Goal: Information Seeking & Learning: Learn about a topic

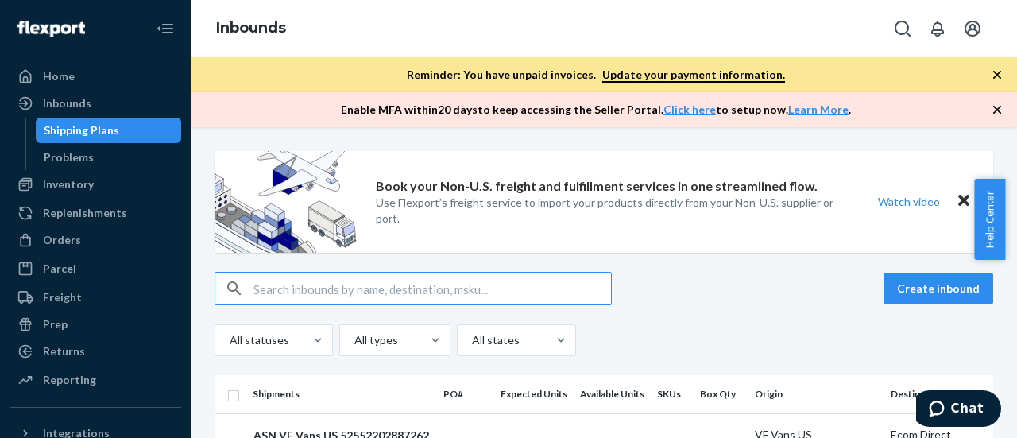
click at [319, 299] on input "text" at bounding box center [431, 288] width 357 height 32
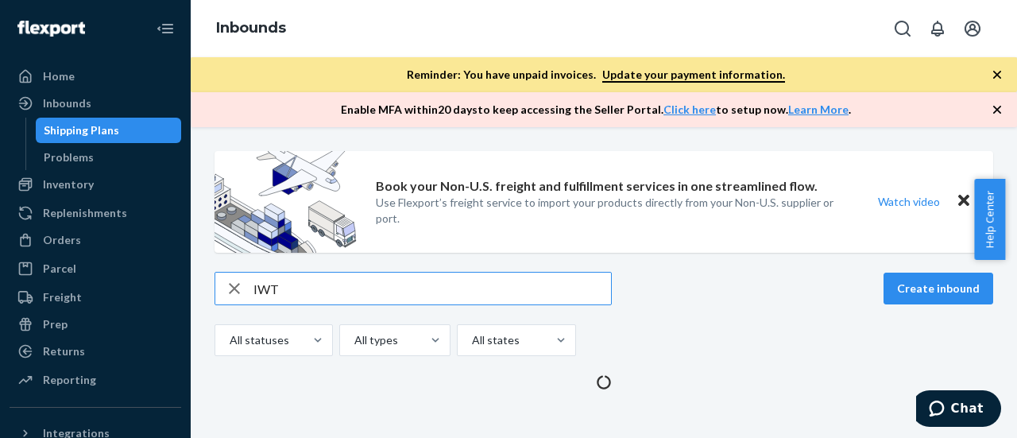
type input "IWT"
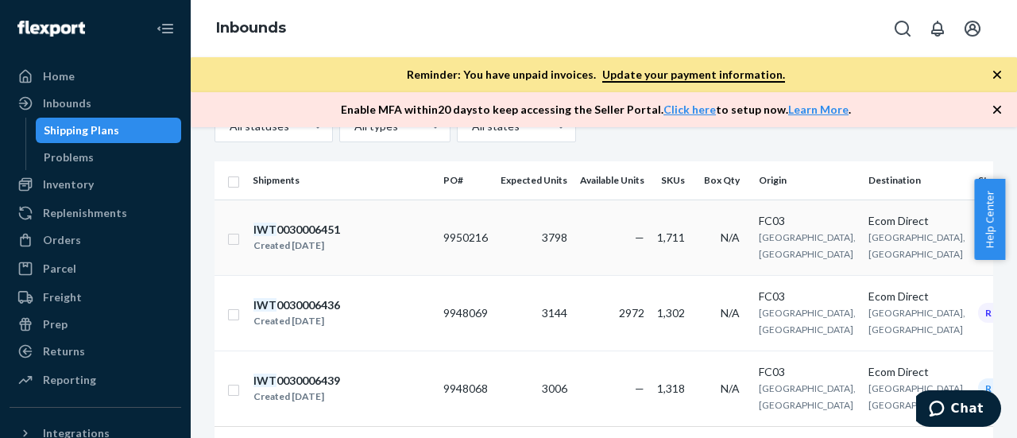
scroll to position [238, 0]
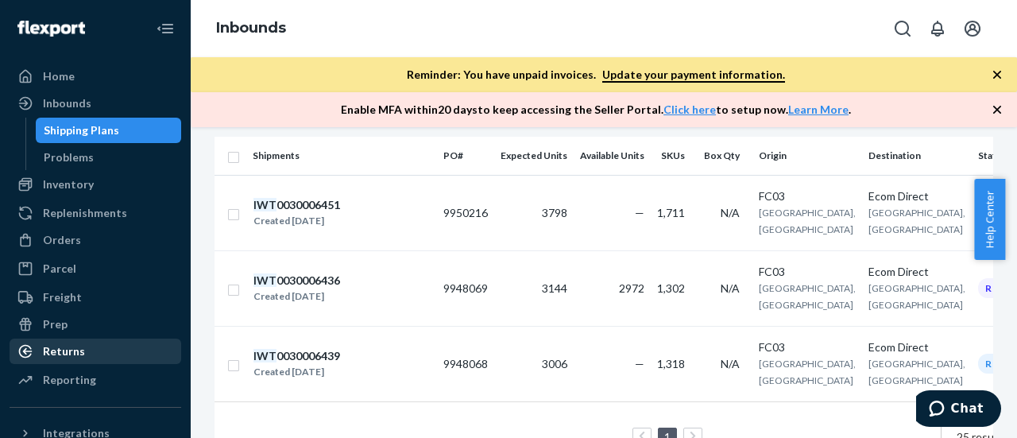
click at [72, 345] on div "Returns" at bounding box center [64, 351] width 42 height 16
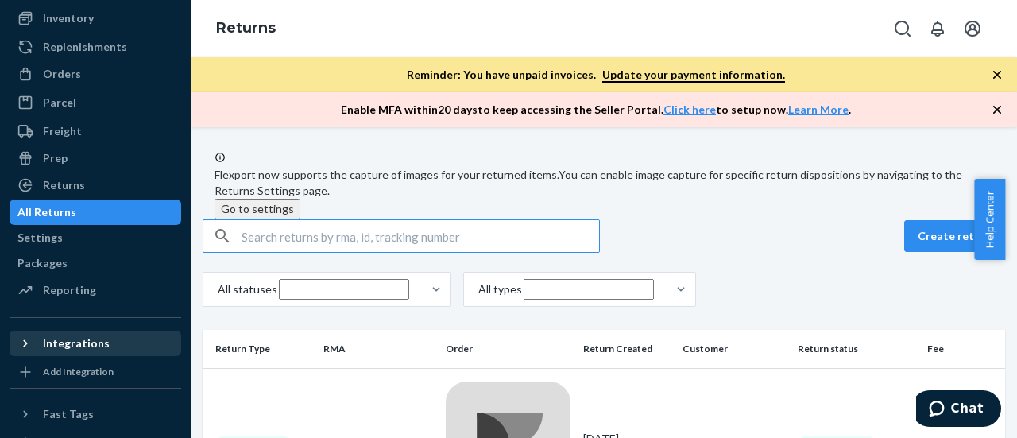
scroll to position [159, 0]
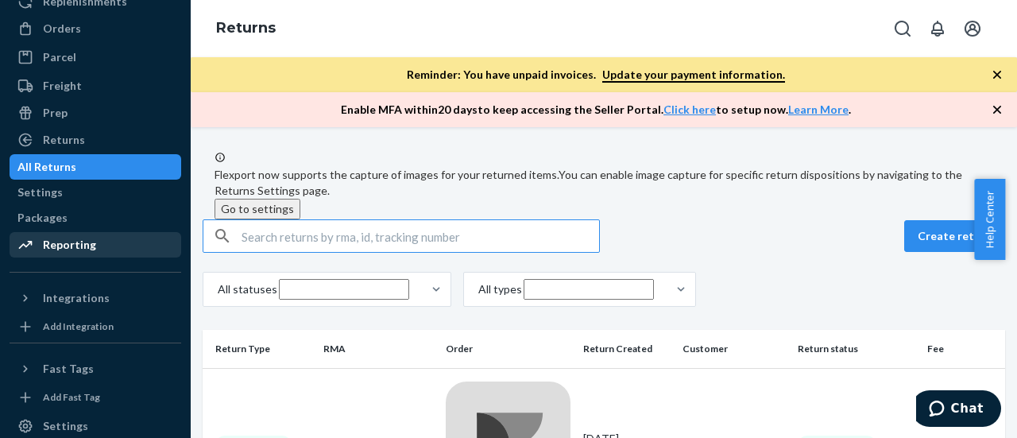
click at [79, 255] on div "Reporting" at bounding box center [95, 245] width 168 height 22
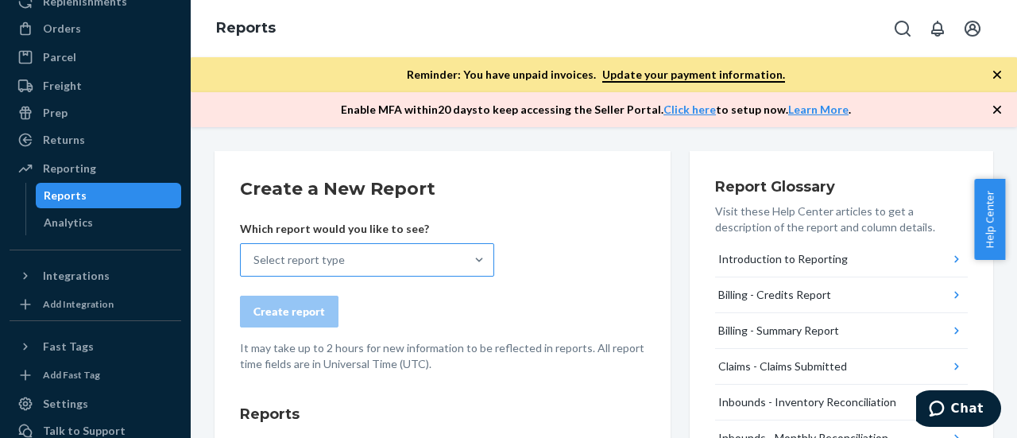
click at [388, 264] on div "Select report type" at bounding box center [353, 260] width 224 height 32
click at [255, 264] on input "Select report type" at bounding box center [254, 260] width 2 height 16
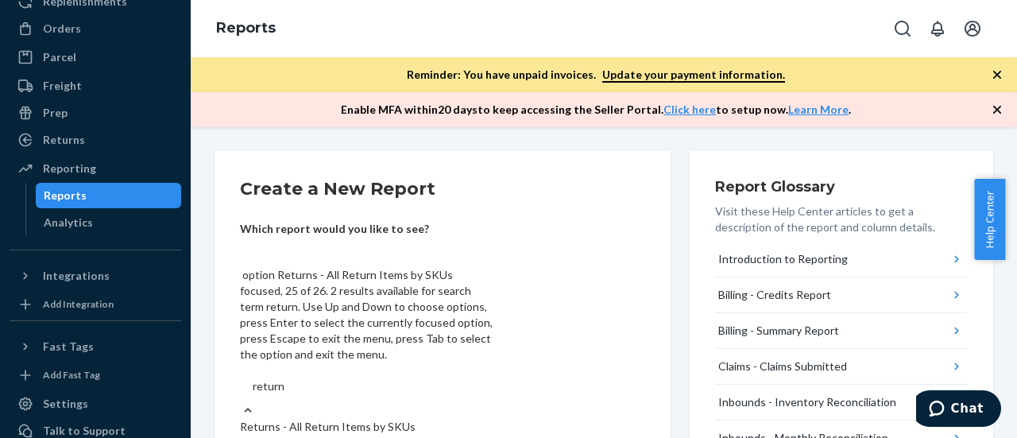
type input "returns"
click at [290, 378] on input "returns" at bounding box center [271, 386] width 37 height 16
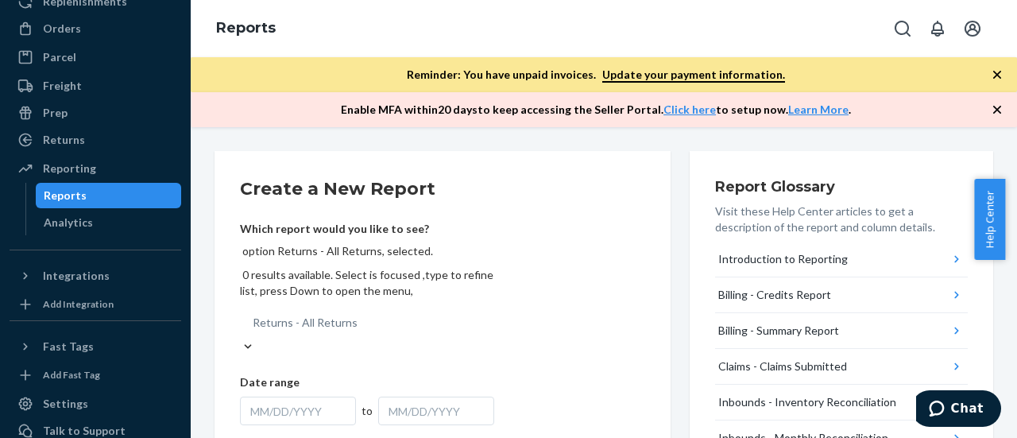
click at [315, 396] on div "MM/DD/YYYY" at bounding box center [298, 410] width 116 height 29
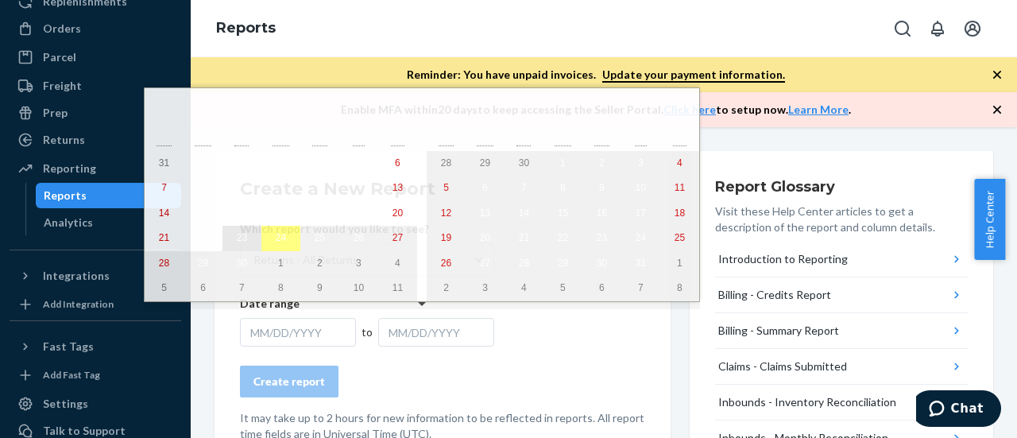
click at [237, 243] on abbr "23" at bounding box center [242, 237] width 10 height 11
click at [276, 243] on abbr "24" at bounding box center [281, 237] width 10 height 11
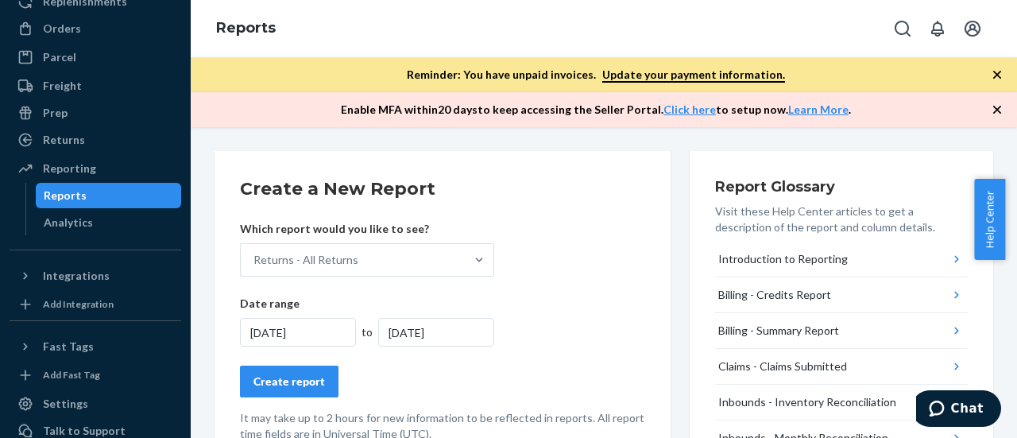
click at [315, 384] on div "Create report" at bounding box center [288, 381] width 71 height 16
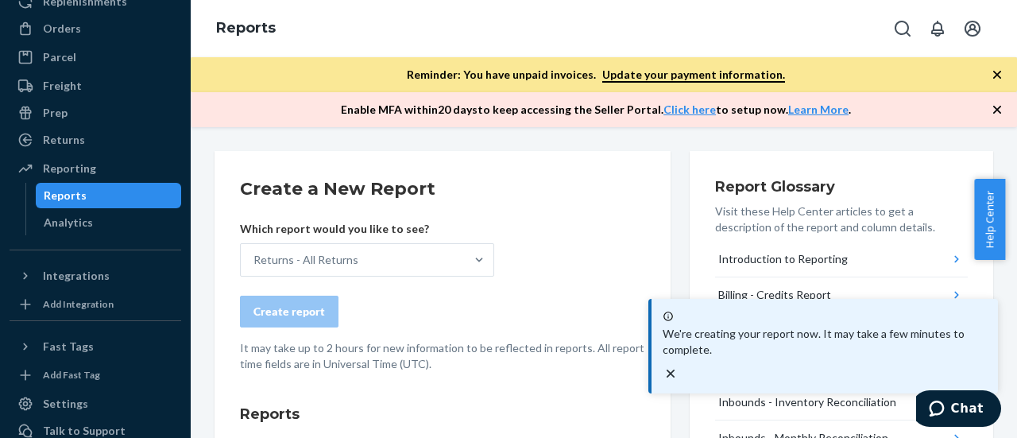
click at [674, 369] on icon "close toast" at bounding box center [671, 373] width 8 height 8
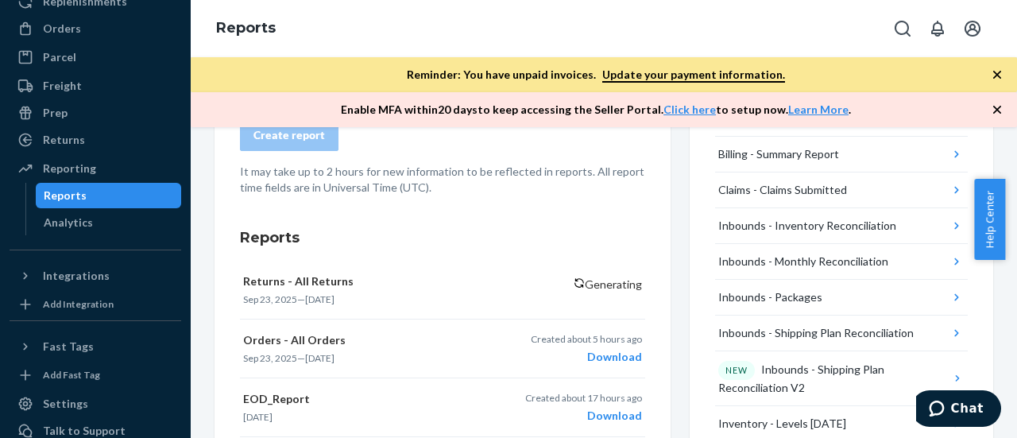
scroll to position [270, 0]
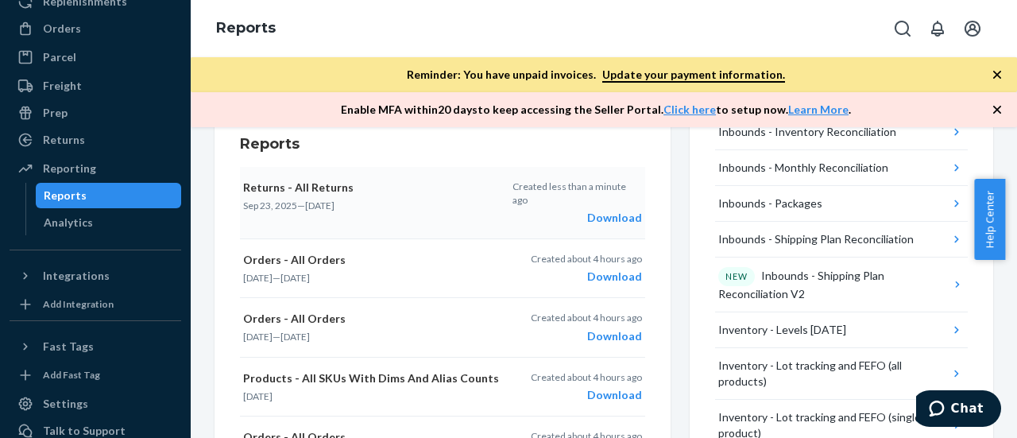
click at [620, 223] on div "Download" at bounding box center [576, 218] width 129 height 16
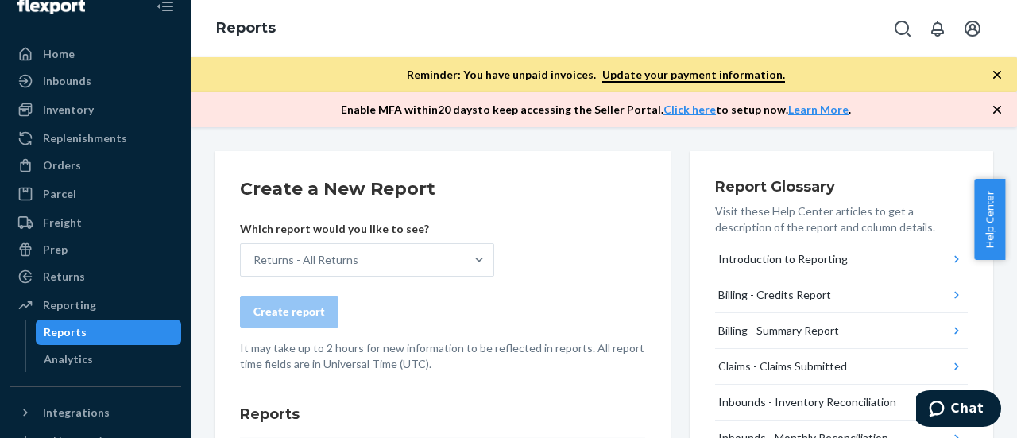
scroll to position [0, 0]
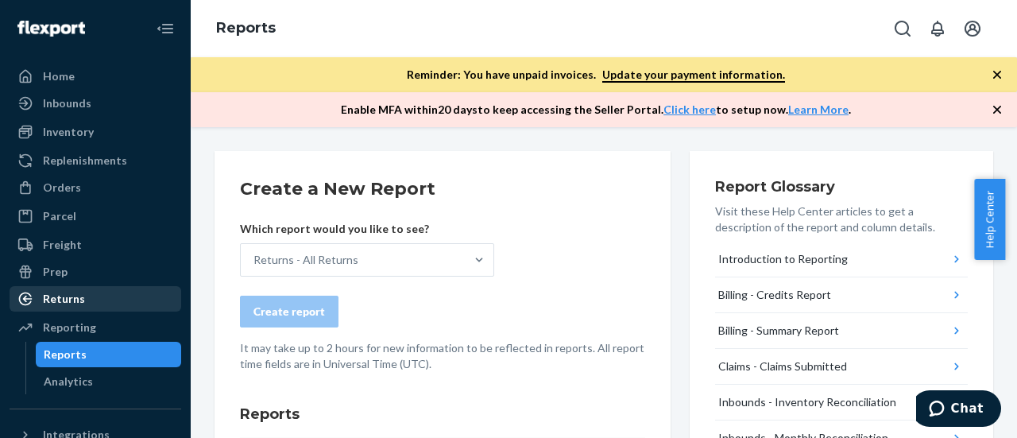
click at [56, 303] on div "Returns" at bounding box center [64, 299] width 42 height 16
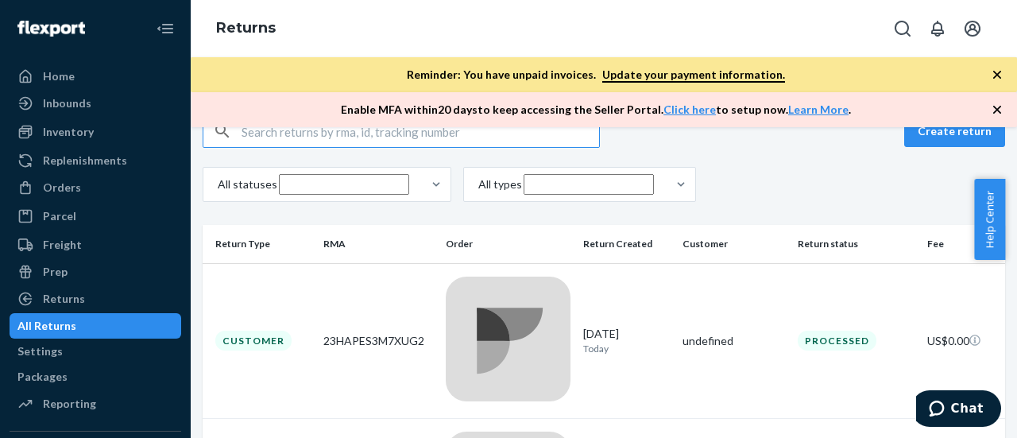
scroll to position [238, 0]
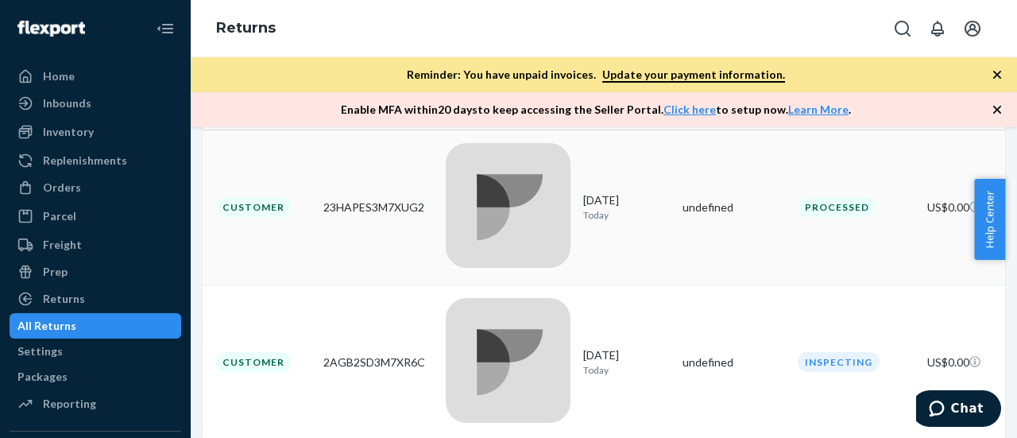
click at [410, 199] on div "23HAPES3M7XUG2" at bounding box center [378, 207] width 110 height 16
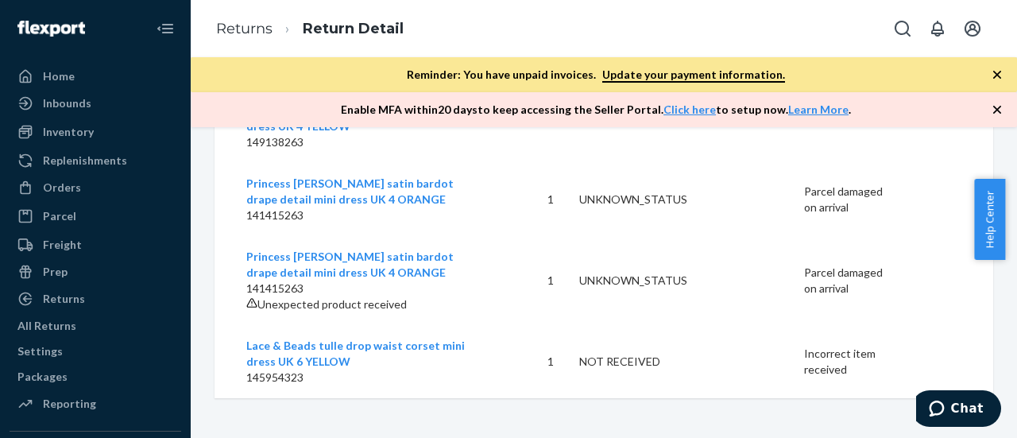
scroll to position [477, 0]
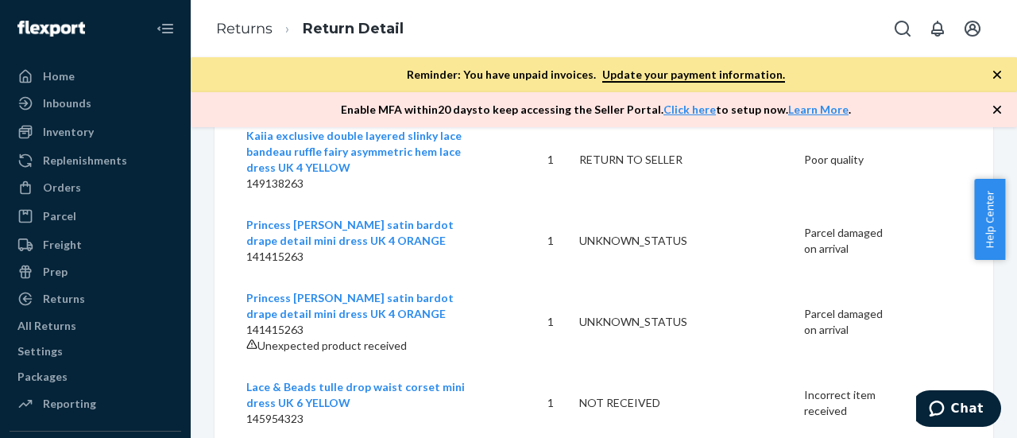
click at [299, 85] on link "Mango cotton mix bandeau drop waist bubble hem mini dress XS ORANGE" at bounding box center [348, 70] width 205 height 29
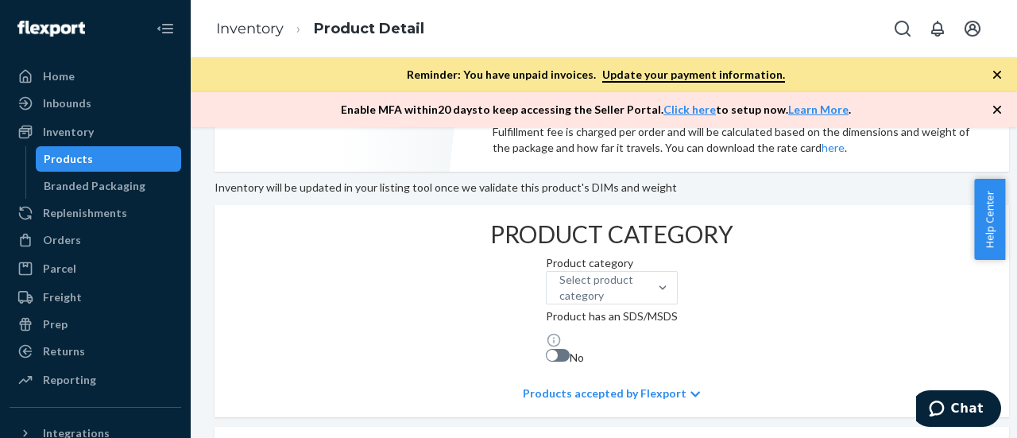
scroll to position [556, 0]
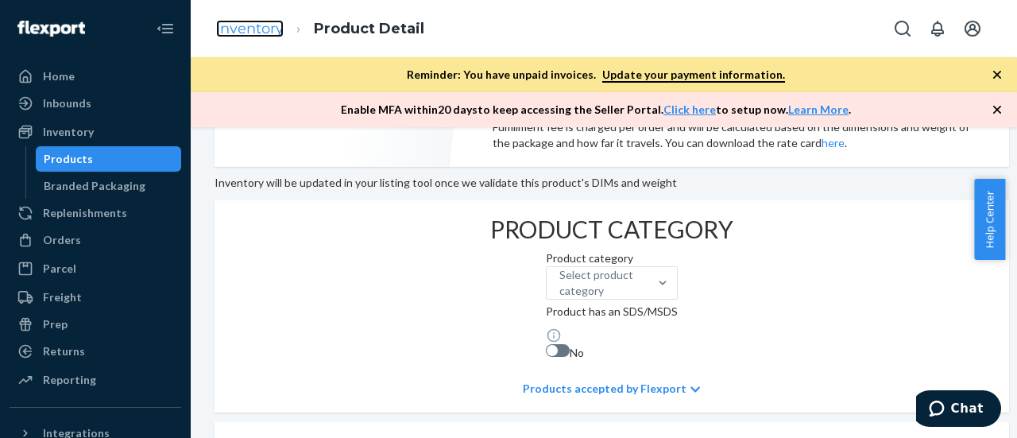
click at [244, 36] on link "Inventory" at bounding box center [250, 28] width 68 height 17
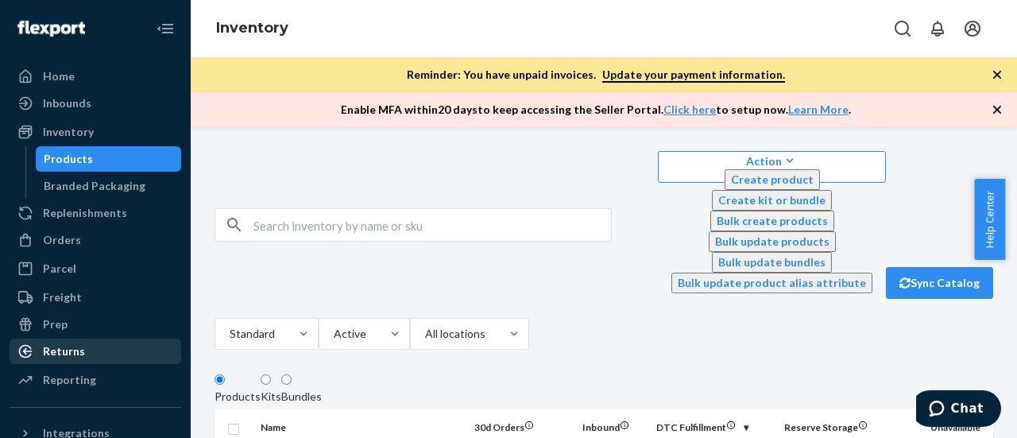
click at [64, 354] on div "Returns" at bounding box center [64, 351] width 42 height 16
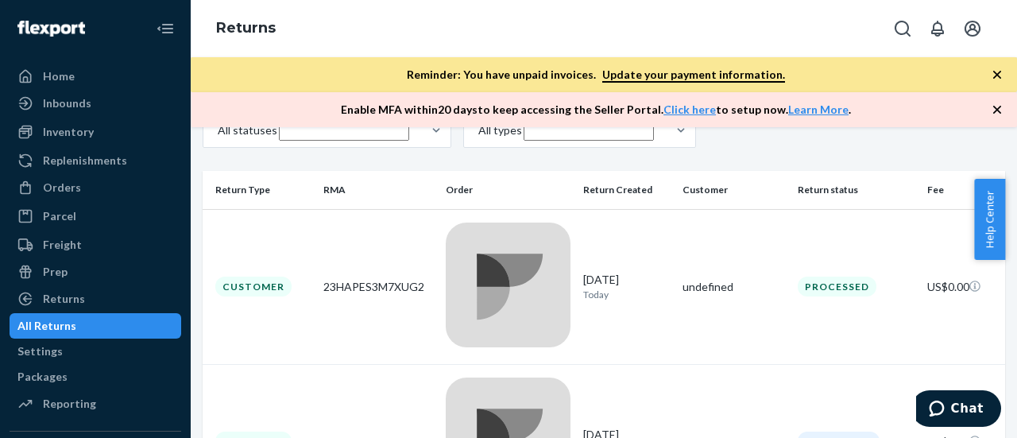
scroll to position [159, 4]
drag, startPoint x: 1012, startPoint y: 213, endPoint x: 1016, endPoint y: 150, distance: 62.9
click at [1016, 151] on body "Home Inbounds Shipping Plans Problems Inventory Products Branded Packaging Repl…" at bounding box center [508, 219] width 1017 height 438
click at [733, 133] on div "All statuses All types" at bounding box center [604, 132] width 802 height 39
drag, startPoint x: 1014, startPoint y: 211, endPoint x: 1015, endPoint y: 158, distance: 53.2
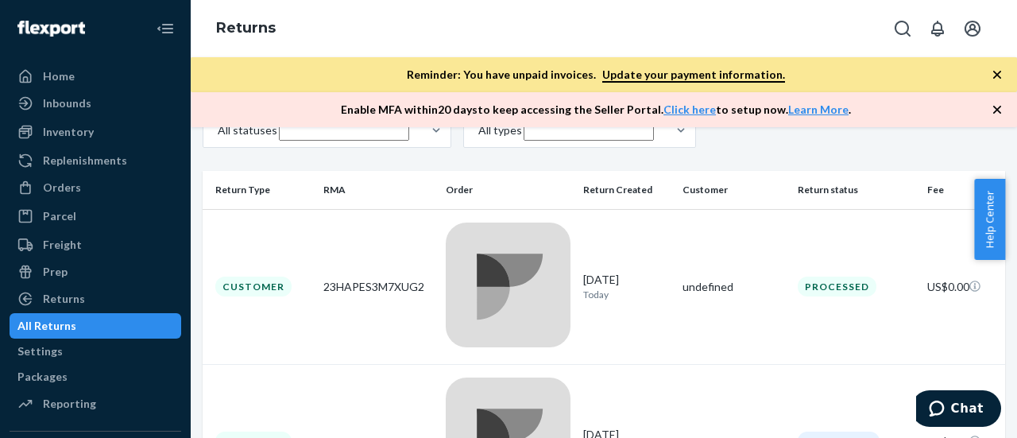
click at [1015, 163] on body "Home Inbounds Shipping Plans Problems Inventory Products Branded Packaging Repl…" at bounding box center [508, 219] width 1017 height 438
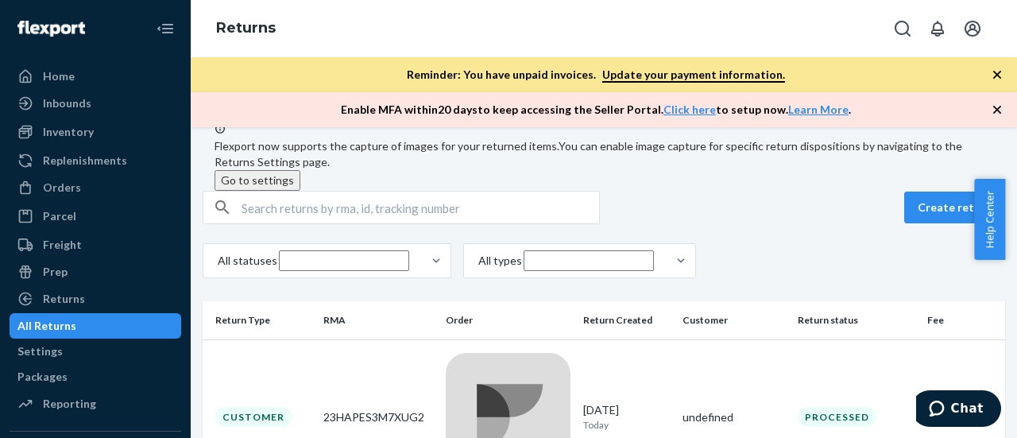
scroll to position [0, 4]
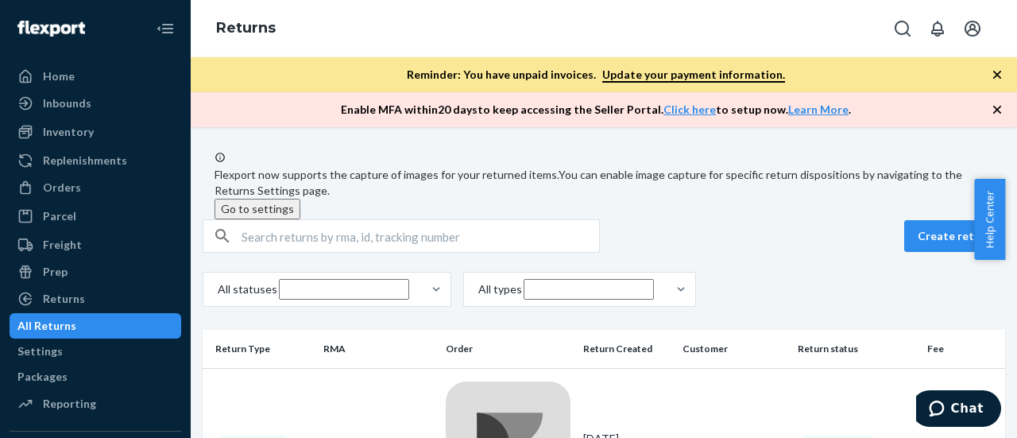
click at [932, 311] on div "All statuses All types" at bounding box center [604, 291] width 802 height 39
drag, startPoint x: 1012, startPoint y: 254, endPoint x: 1016, endPoint y: 299, distance: 44.7
click at [1016, 299] on body "Home Inbounds Shipping Plans Problems Inventory Products Branded Packaging Repl…" at bounding box center [508, 219] width 1017 height 438
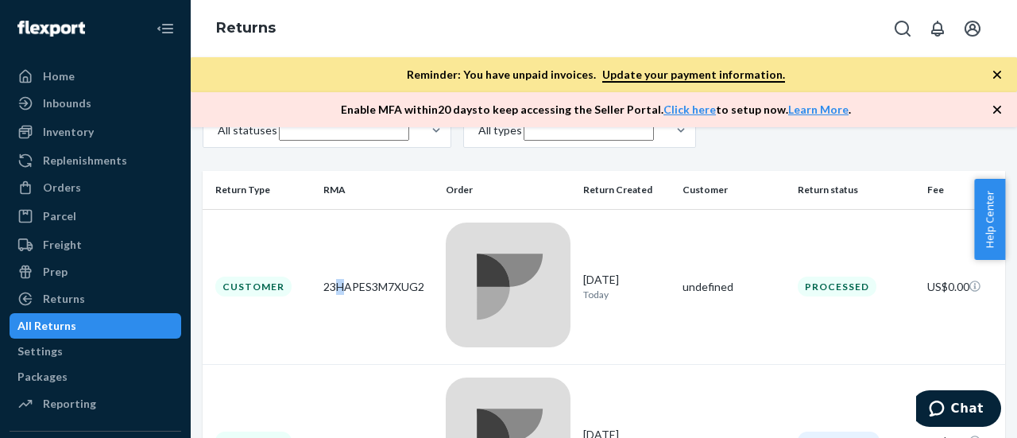
drag, startPoint x: 348, startPoint y: 252, endPoint x: 334, endPoint y: 273, distance: 25.3
click at [346, 279] on div "23HAPES3M7XUG2" at bounding box center [378, 287] width 110 height 16
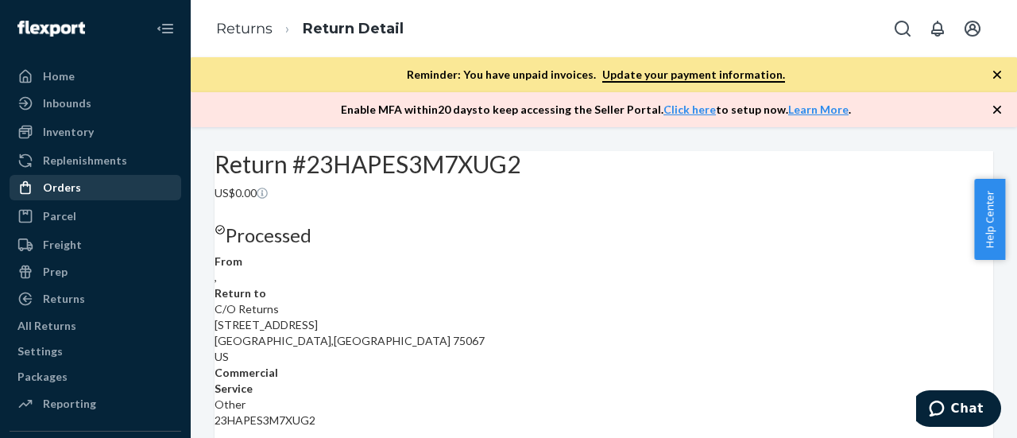
click at [49, 197] on div "Orders" at bounding box center [95, 187] width 168 height 22
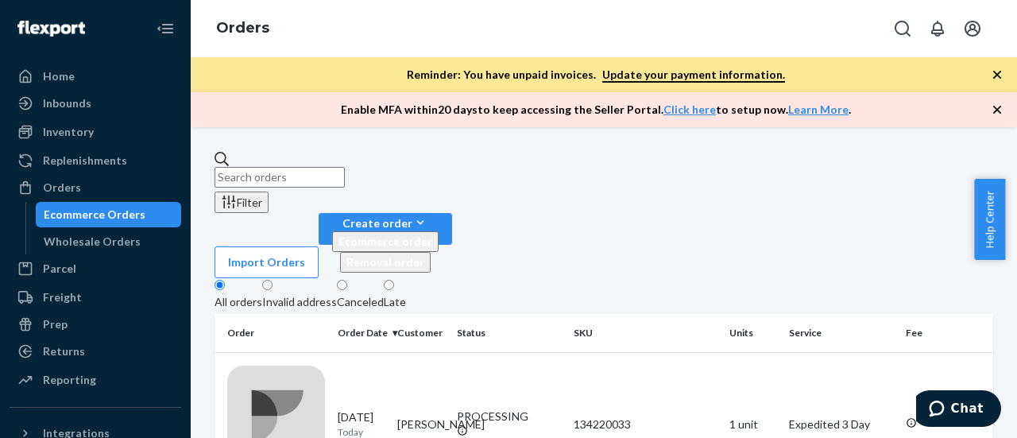
click at [262, 194] on div "Filter" at bounding box center [241, 202] width 41 height 17
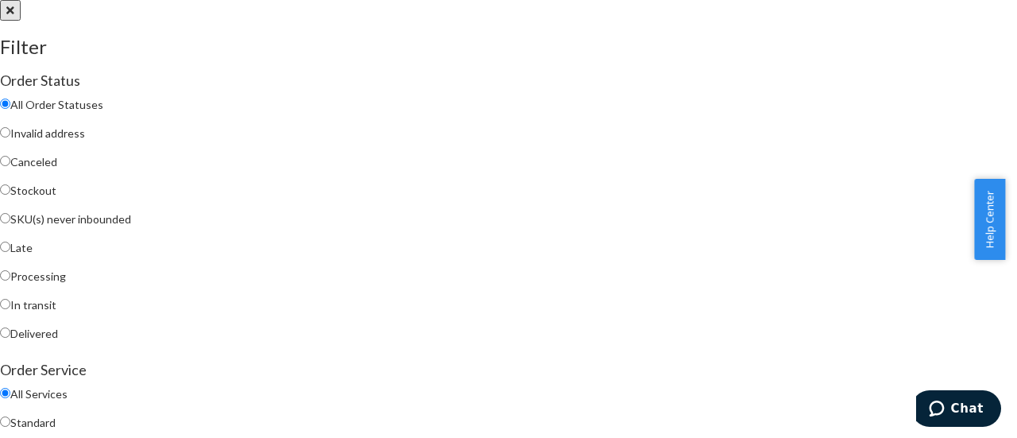
click at [508, 0] on div at bounding box center [508, 0] width 1017 height 0
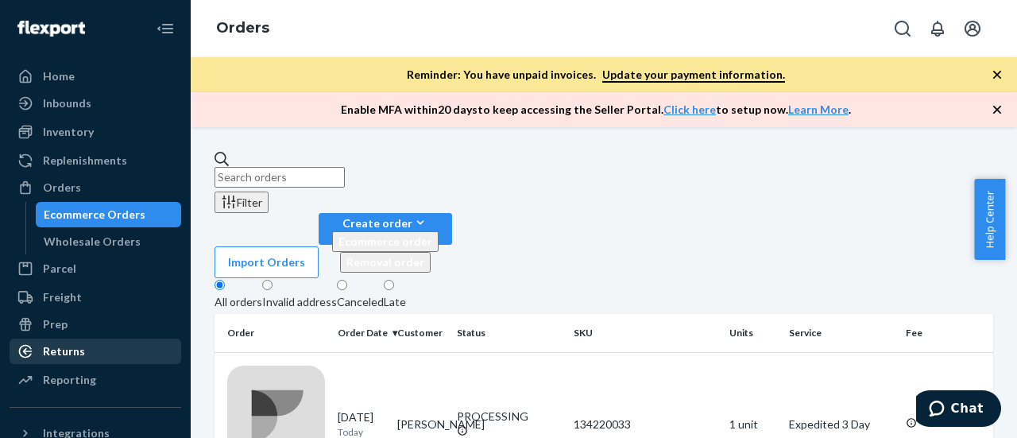
click at [73, 348] on div "Returns" at bounding box center [64, 351] width 42 height 16
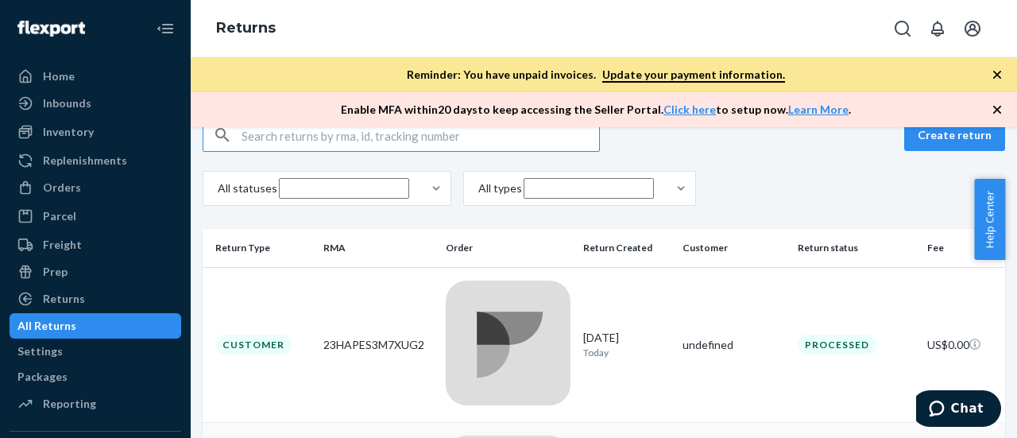
scroll to position [159, 0]
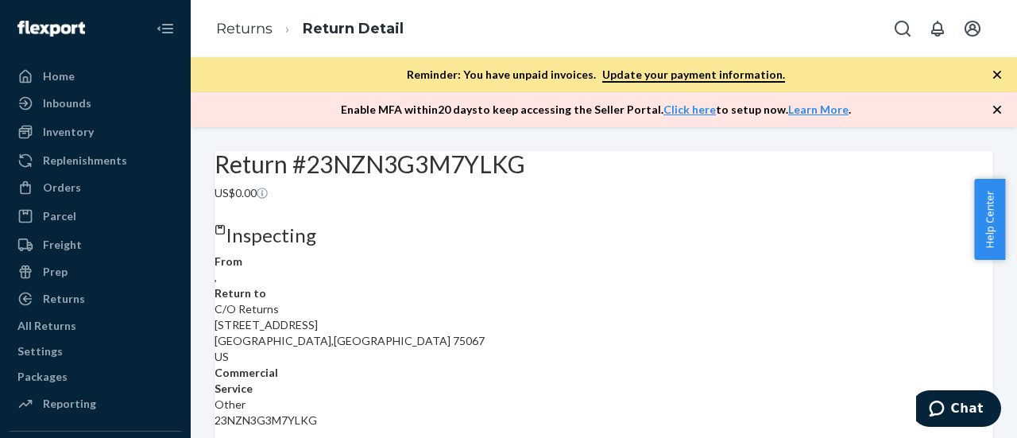
click at [453, 177] on h2 "Return #23NZN3G3M7YLKG" at bounding box center [603, 164] width 779 height 26
click at [452, 177] on h2 "Return #23NZN3G3M7YLKG" at bounding box center [603, 164] width 779 height 26
click at [450, 177] on h2 "Return #23NZN3G3M7YLKG" at bounding box center [603, 164] width 779 height 26
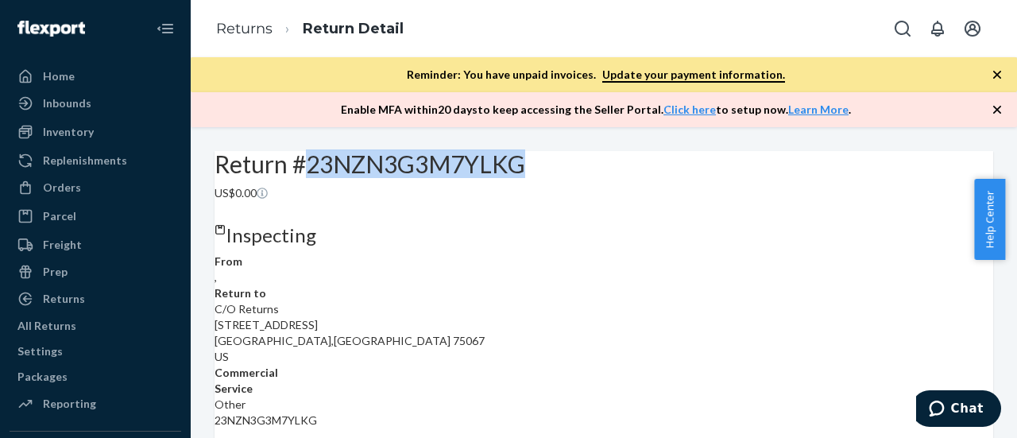
click at [449, 177] on h2 "Return #23NZN3G3M7YLKG" at bounding box center [603, 164] width 779 height 26
copy h2 "23NZN3G3M7YLKG"
click at [79, 301] on div "Returns" at bounding box center [64, 299] width 42 height 16
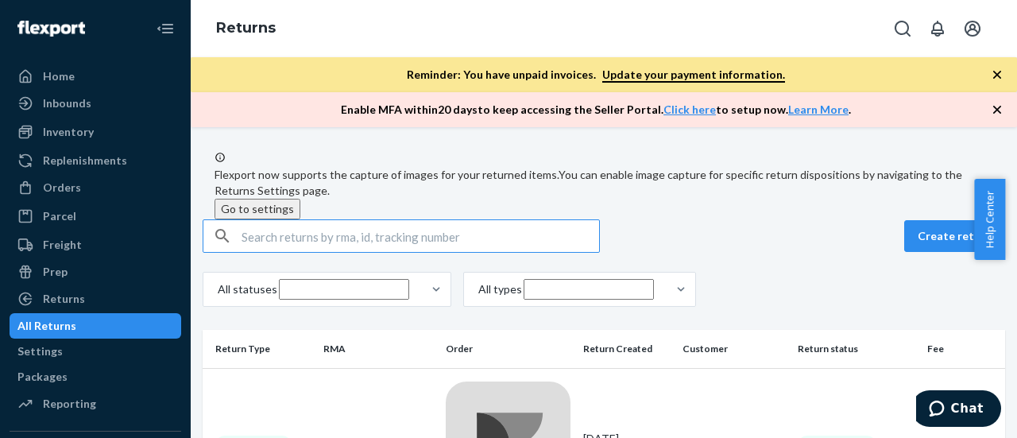
click at [381, 244] on input "text" at bounding box center [420, 236] width 357 height 32
type input "23NZN3G3M7YLKG"
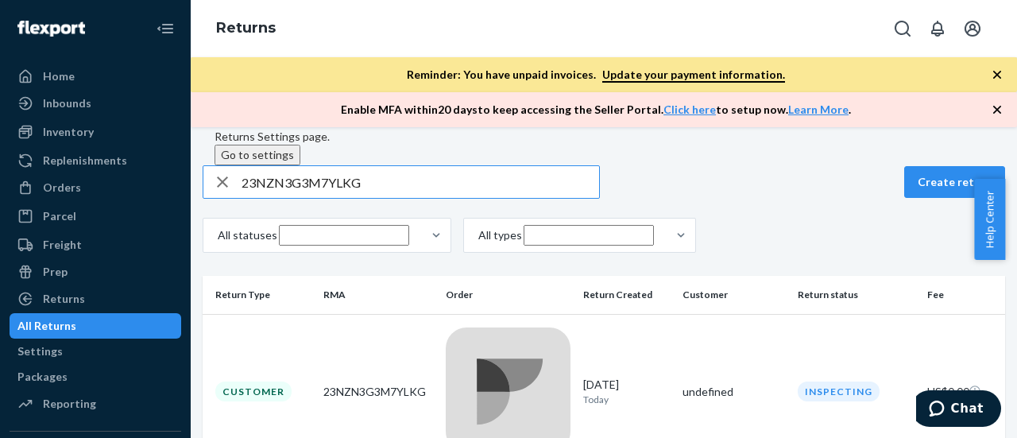
scroll to position [79, 0]
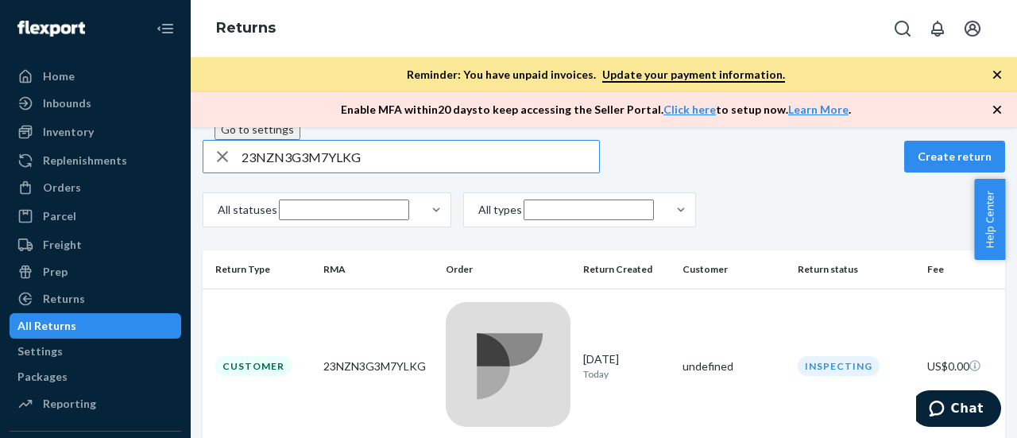
drag, startPoint x: 348, startPoint y: 327, endPoint x: 375, endPoint y: 348, distance: 34.5
click at [348, 358] on div "23NZN3G3M7YLKG" at bounding box center [378, 366] width 110 height 16
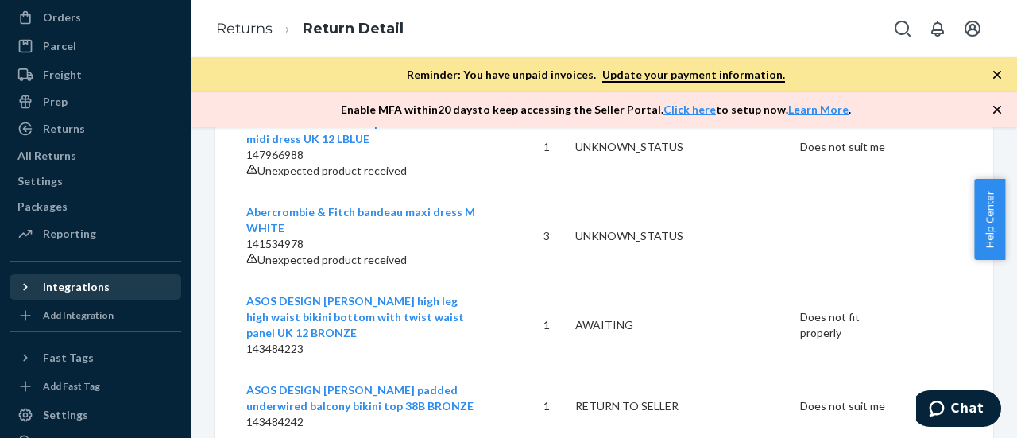
scroll to position [164, 0]
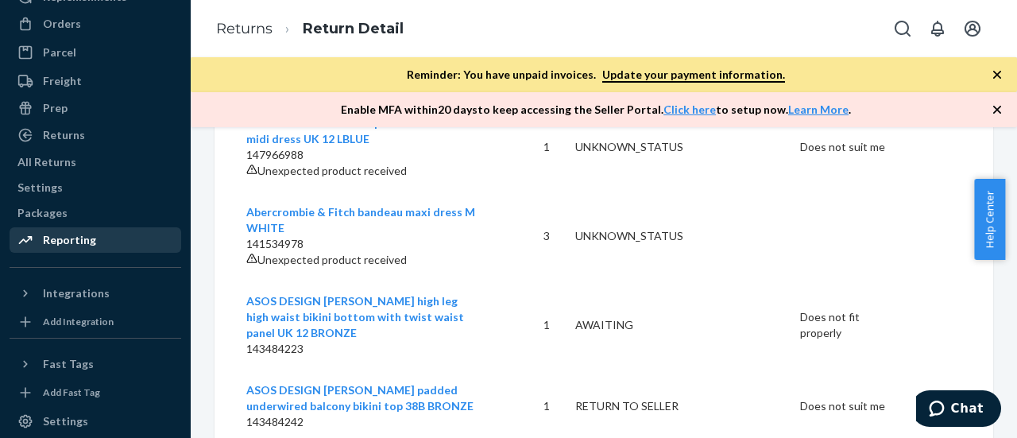
click at [50, 248] on div "Reporting" at bounding box center [69, 240] width 53 height 16
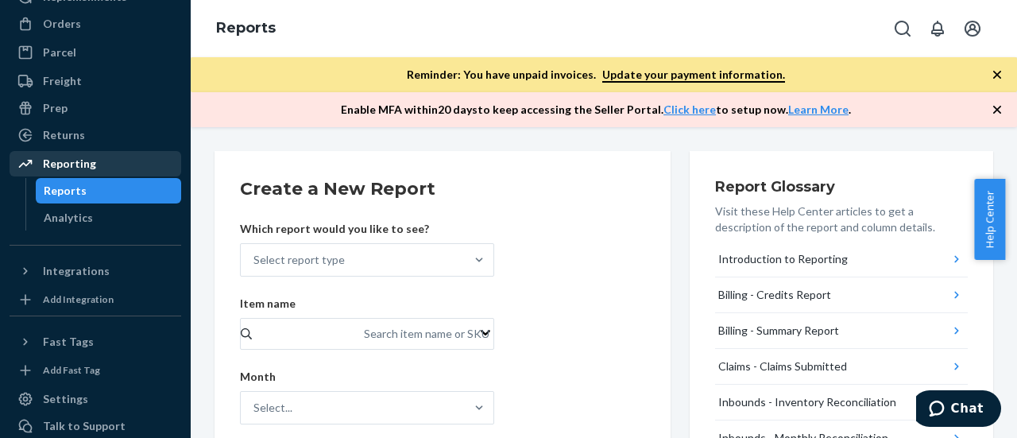
click at [71, 171] on div "Reporting" at bounding box center [69, 164] width 53 height 16
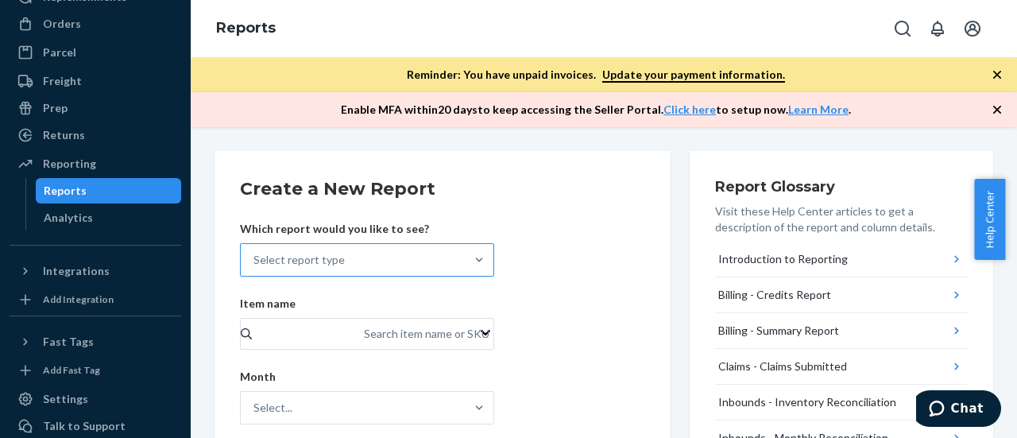
click at [326, 261] on div "Select report type" at bounding box center [298, 260] width 91 height 16
click at [255, 261] on input "Select report type" at bounding box center [254, 260] width 2 height 16
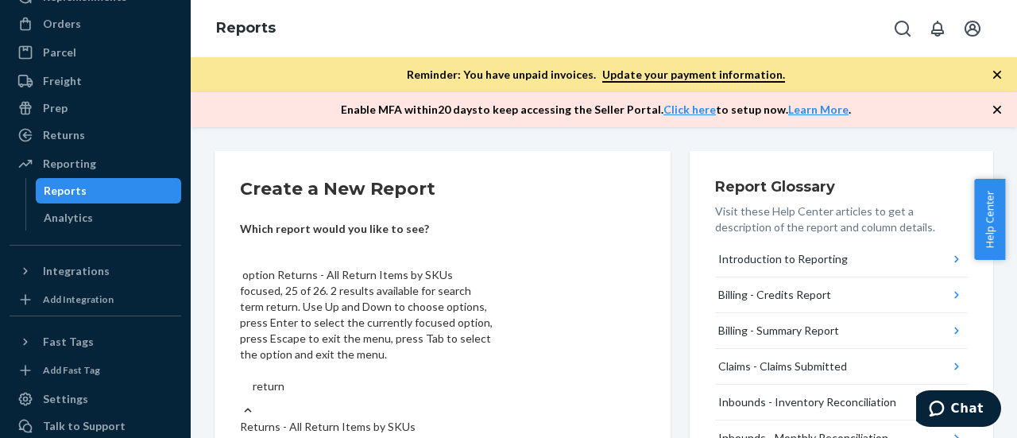
type input "returns"
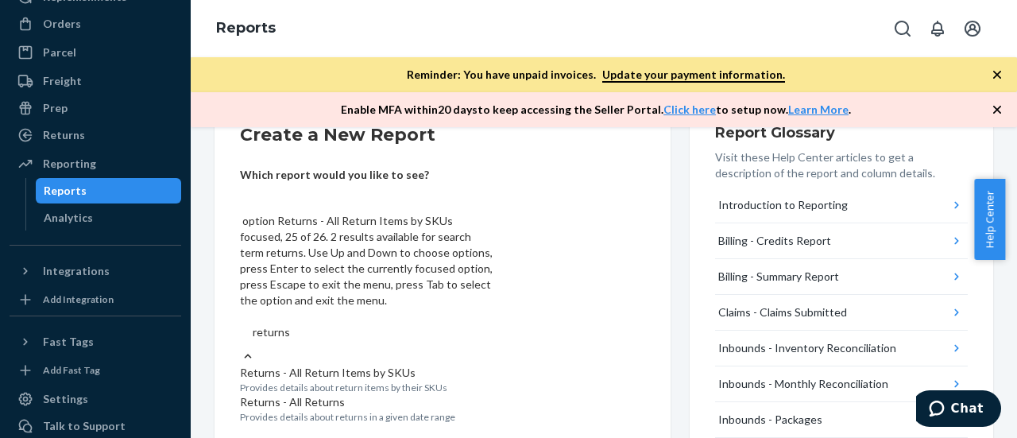
scroll to position [79, 0]
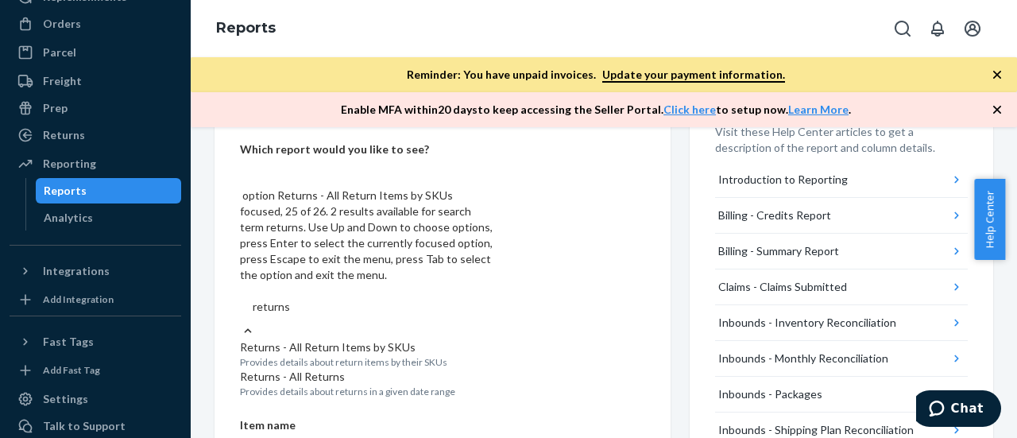
click at [415, 339] on p "Returns - All Return Items by SKUs" at bounding box center [367, 347] width 254 height 16
click at [290, 299] on input "returns" at bounding box center [271, 307] width 37 height 16
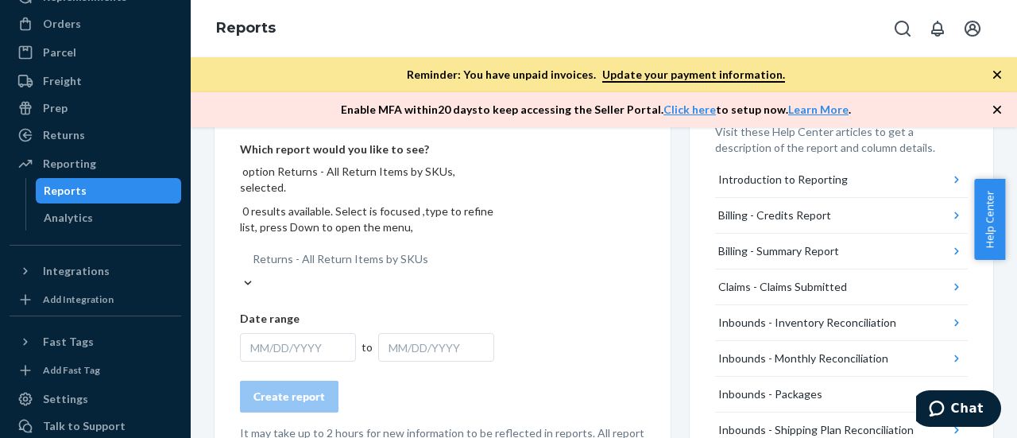
click at [316, 333] on div "MM/DD/YYYY" at bounding box center [298, 347] width 116 height 29
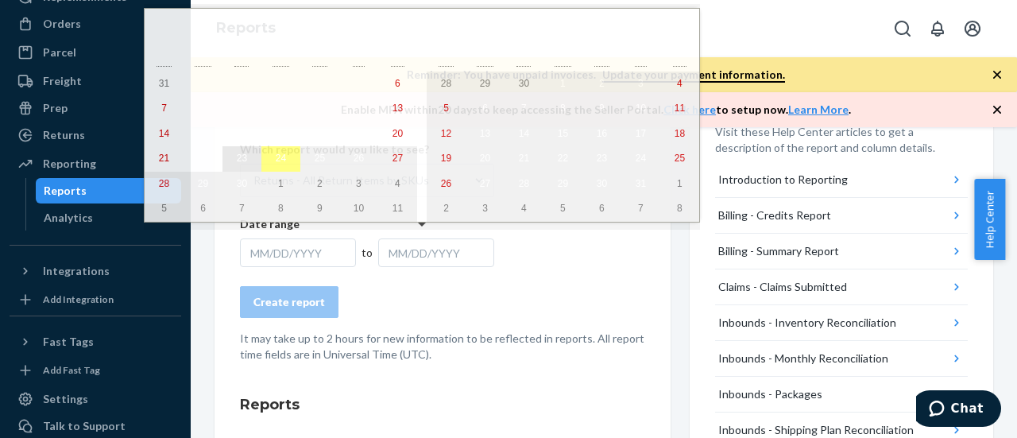
click at [237, 161] on abbr "23" at bounding box center [242, 158] width 10 height 11
drag, startPoint x: 253, startPoint y: 161, endPoint x: 275, endPoint y: 207, distance: 50.4
click at [276, 162] on abbr "24" at bounding box center [281, 158] width 10 height 11
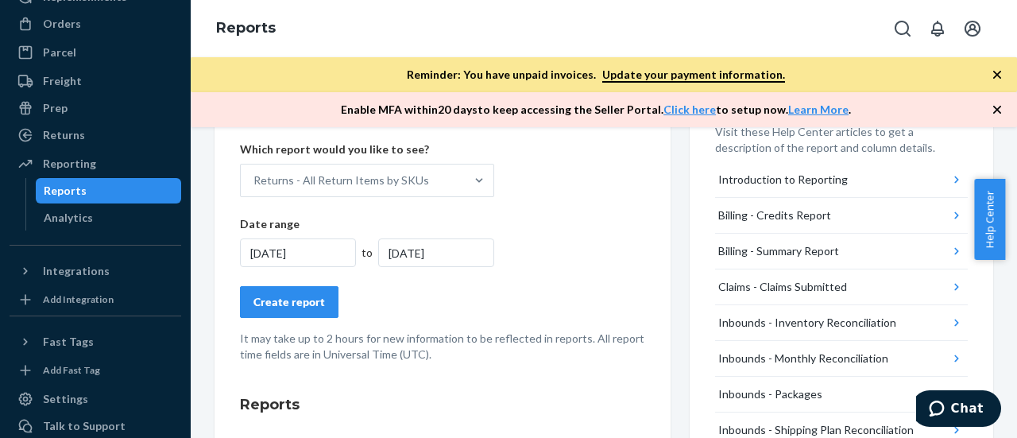
click at [311, 307] on div "Create report" at bounding box center [288, 302] width 71 height 16
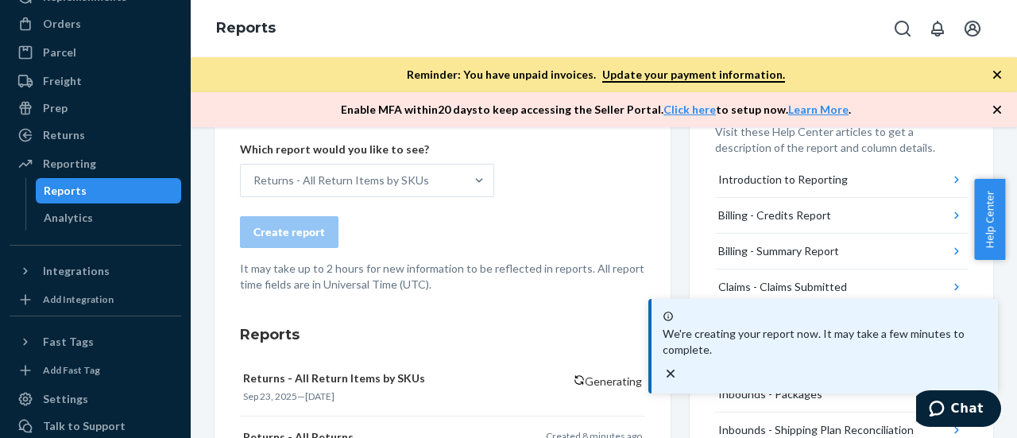
click at [987, 362] on div "We're creating your report now. It may take a few minutes to complete." at bounding box center [825, 346] width 334 height 82
click at [678, 365] on icon "close toast" at bounding box center [671, 373] width 16 height 16
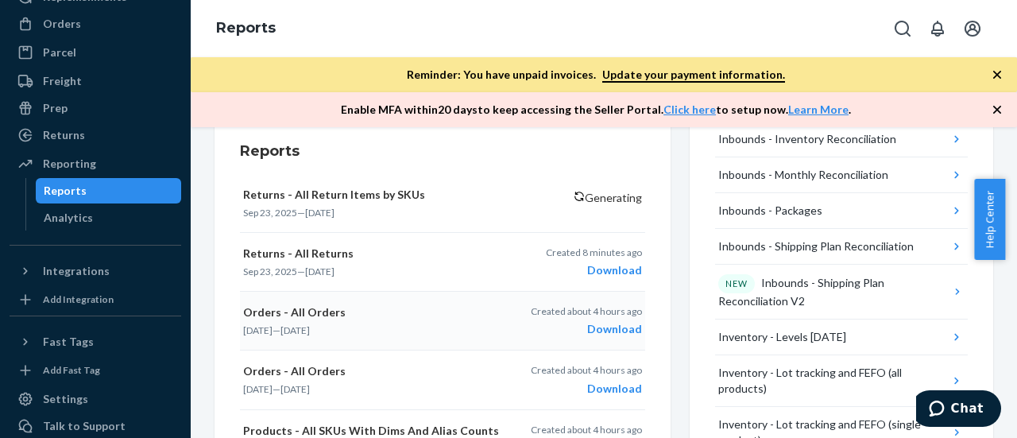
scroll to position [238, 0]
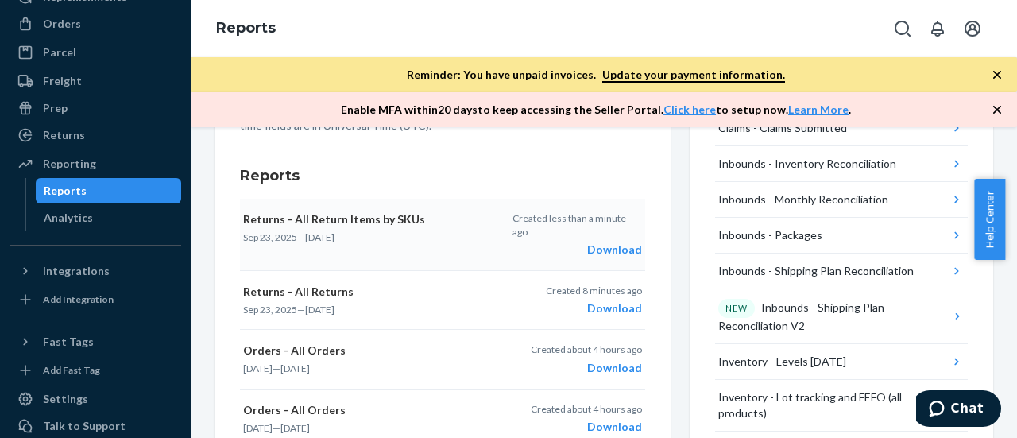
click at [608, 245] on div "Download" at bounding box center [576, 250] width 129 height 16
click at [68, 31] on div "Orders" at bounding box center [62, 24] width 38 height 16
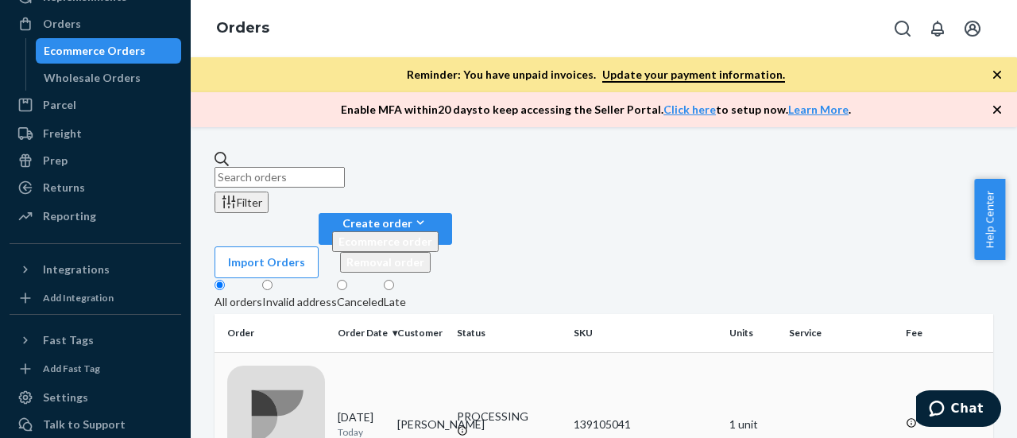
click at [299, 365] on div "1007984179" at bounding box center [276, 424] width 98 height 118
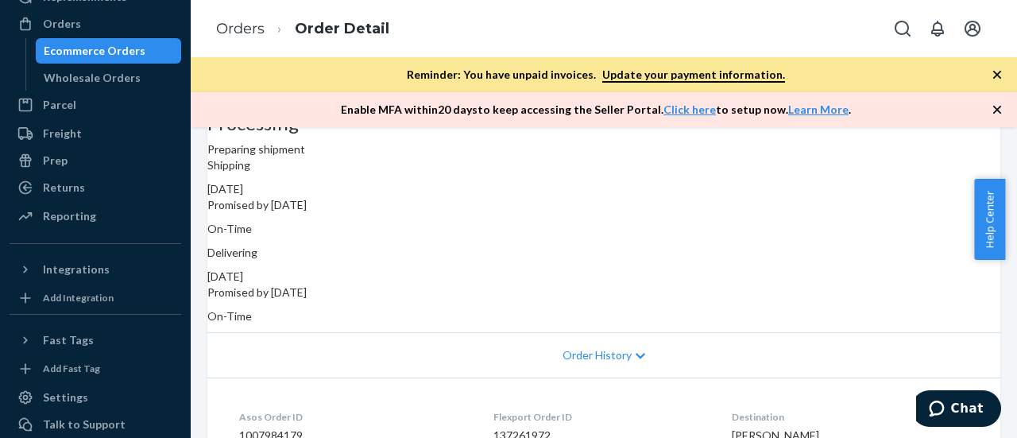
scroll to position [159, 0]
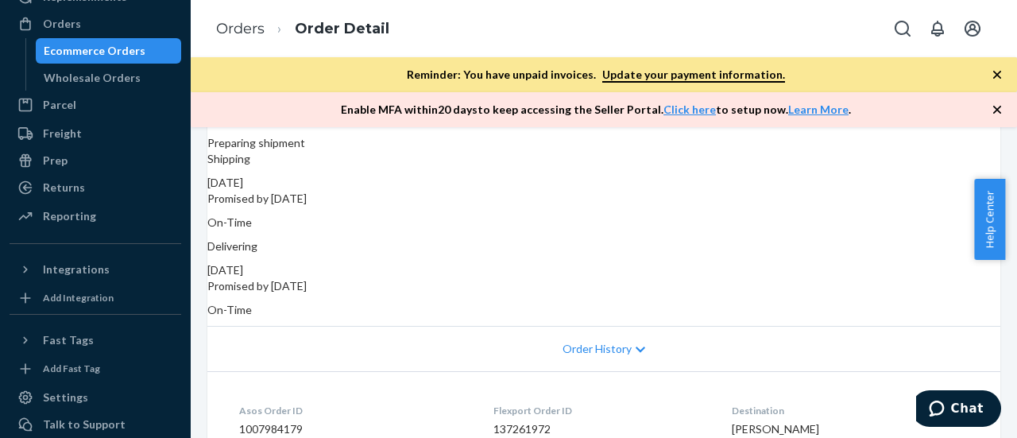
click at [582, 341] on div "Order History" at bounding box center [603, 348] width 793 height 45
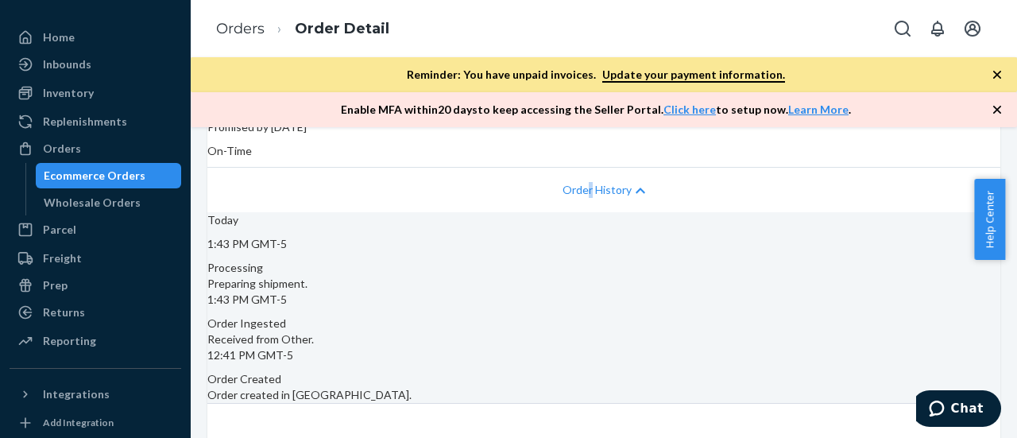
scroll to position [5, 0]
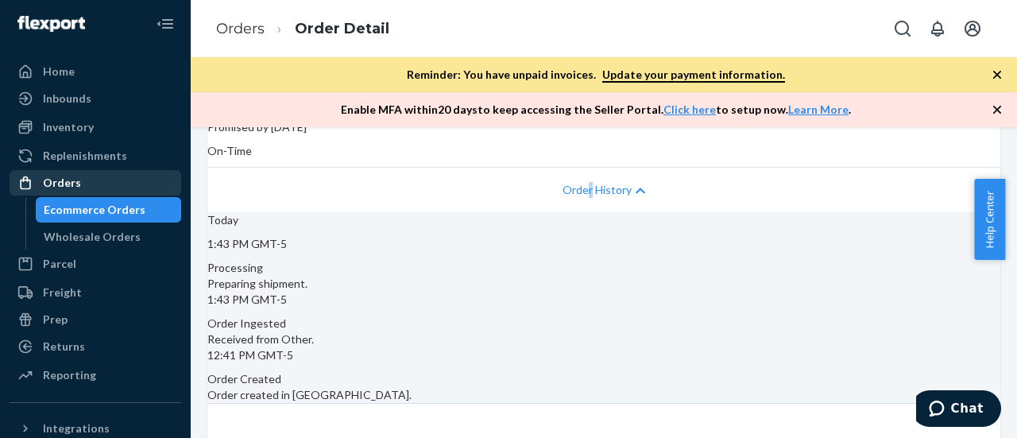
click at [73, 177] on div "Orders" at bounding box center [62, 183] width 38 height 16
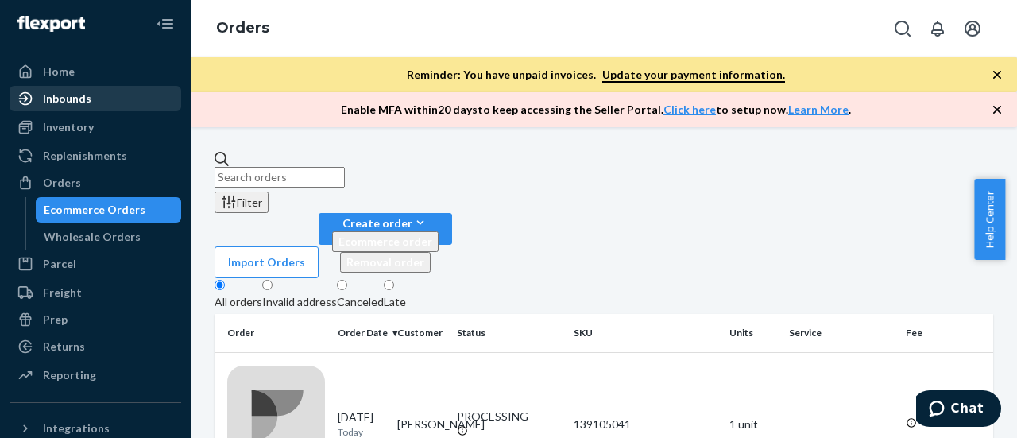
click at [64, 94] on div "Inbounds" at bounding box center [67, 99] width 48 height 16
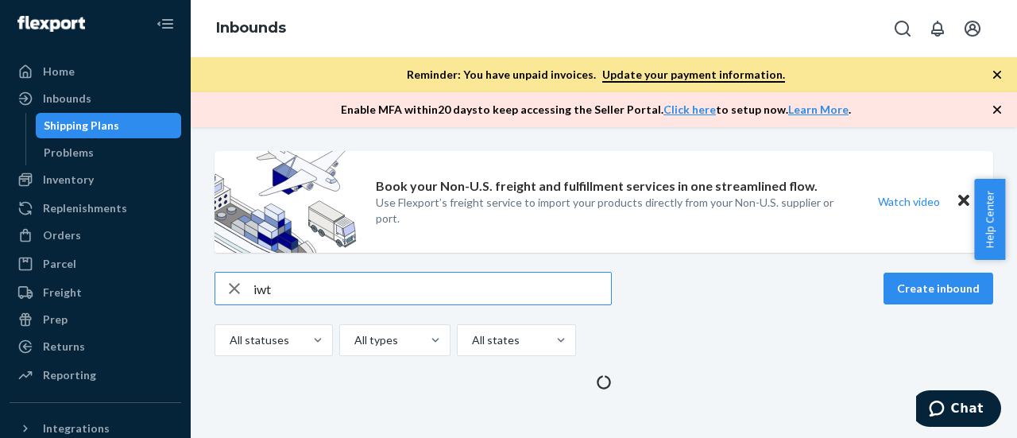
type input "iwt"
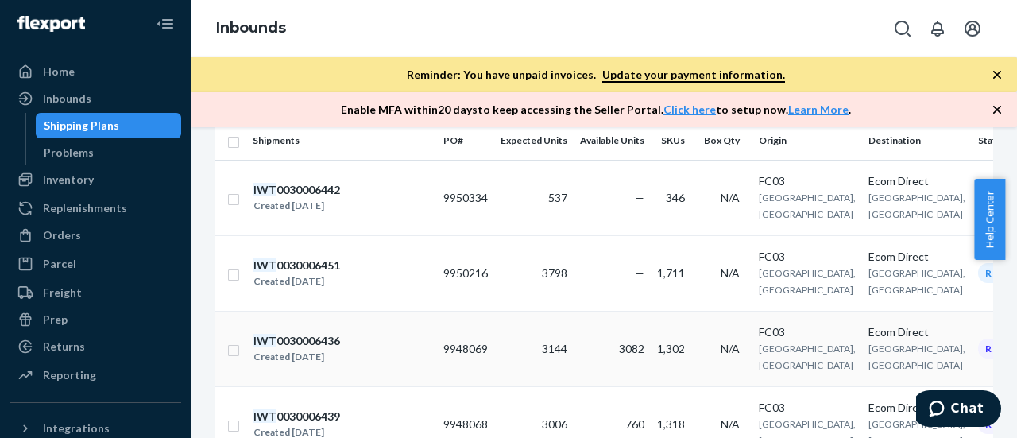
scroll to position [229, 0]
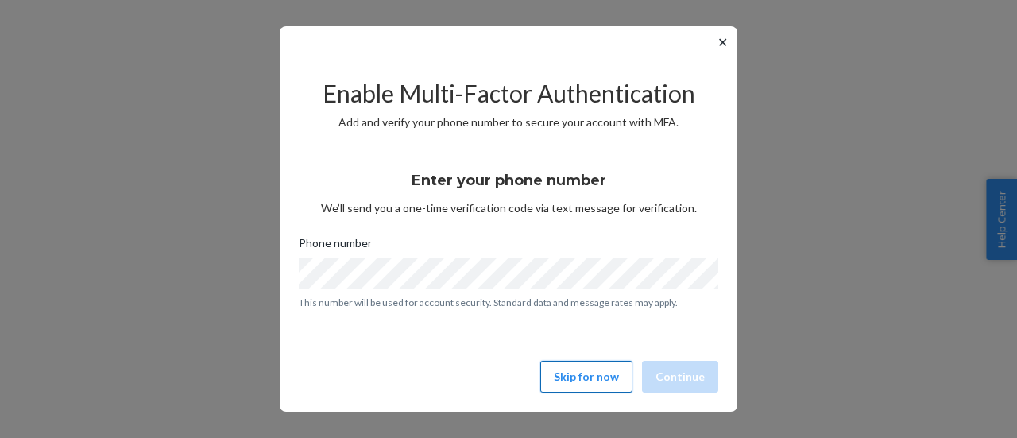
click at [586, 366] on button "Skip for now" at bounding box center [586, 377] width 92 height 32
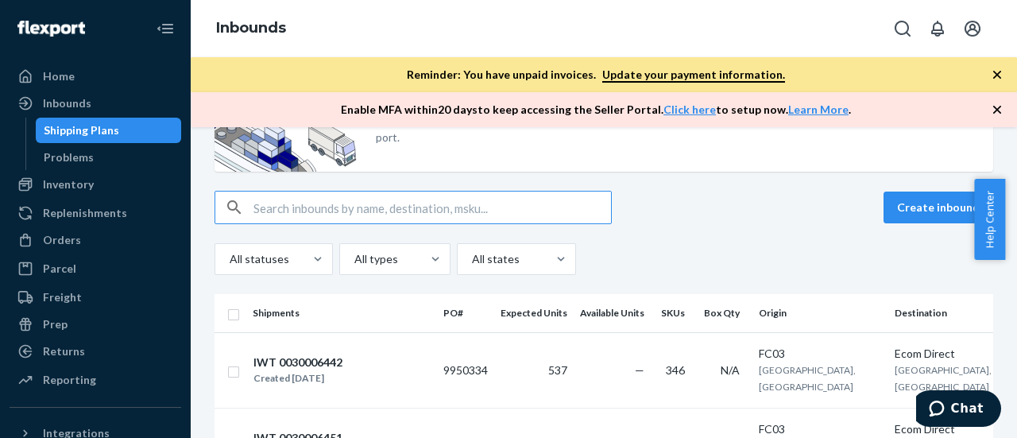
scroll to position [159, 0]
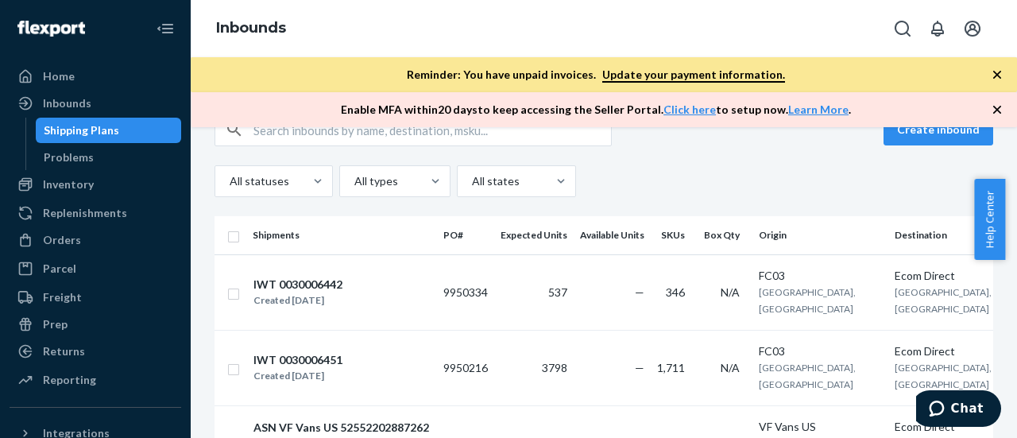
drag, startPoint x: 1010, startPoint y: 180, endPoint x: 1016, endPoint y: 214, distance: 34.6
click at [1016, 214] on div "Help Center" at bounding box center [995, 219] width 43 height 81
drag, startPoint x: 1007, startPoint y: 191, endPoint x: 1014, endPoint y: 225, distance: 34.0
click at [1014, 225] on div "Help Center" at bounding box center [995, 219] width 43 height 81
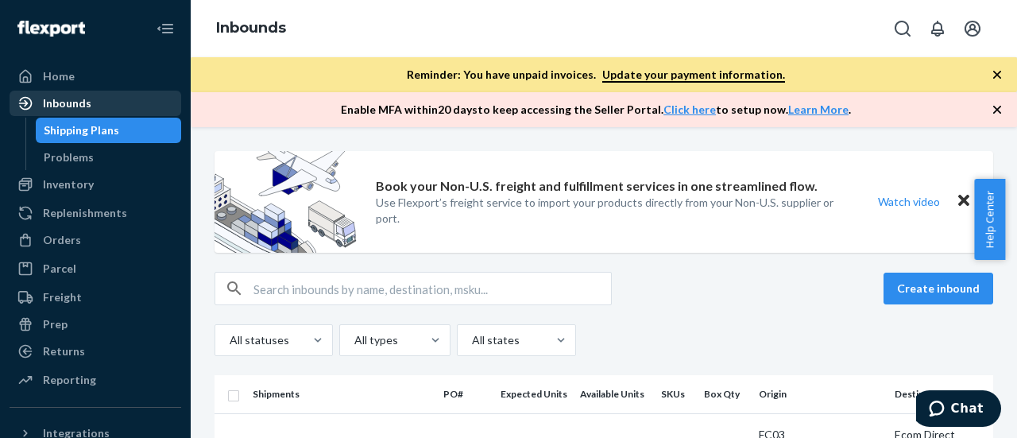
click at [71, 108] on div "Inbounds" at bounding box center [67, 103] width 48 height 16
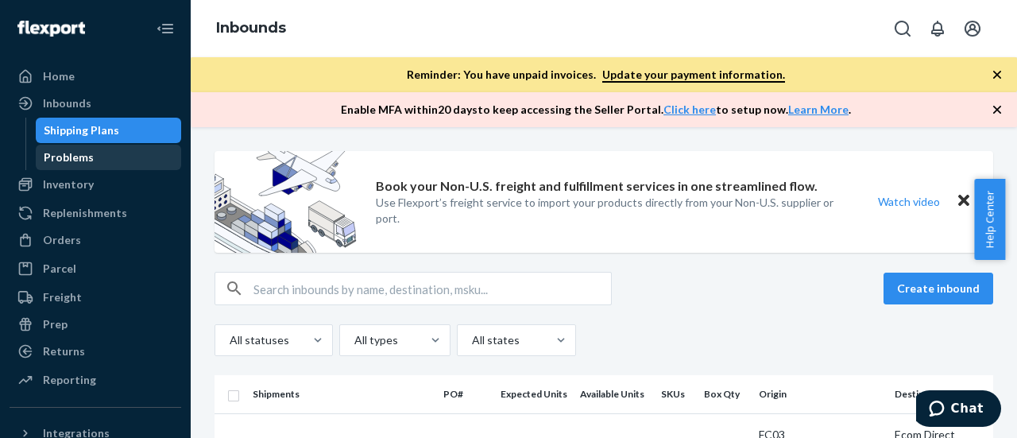
click at [77, 157] on div "Problems" at bounding box center [69, 157] width 50 height 16
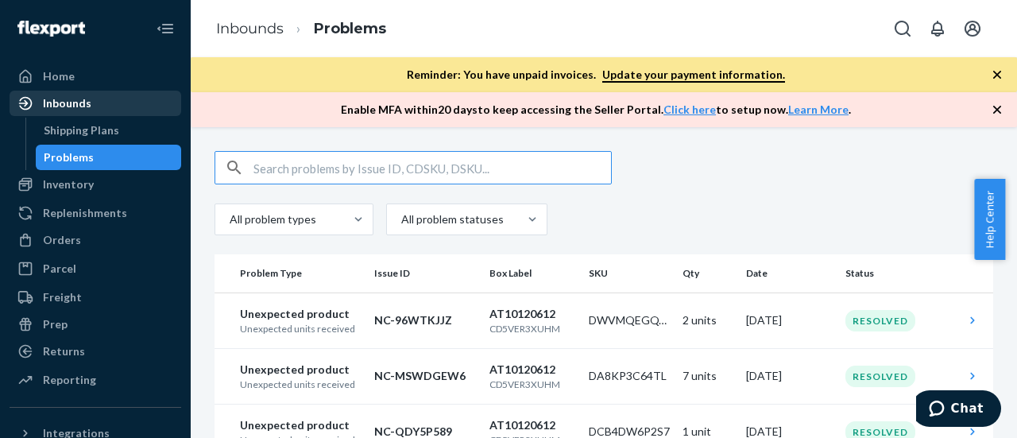
click at [62, 102] on div "Inbounds" at bounding box center [67, 103] width 48 height 16
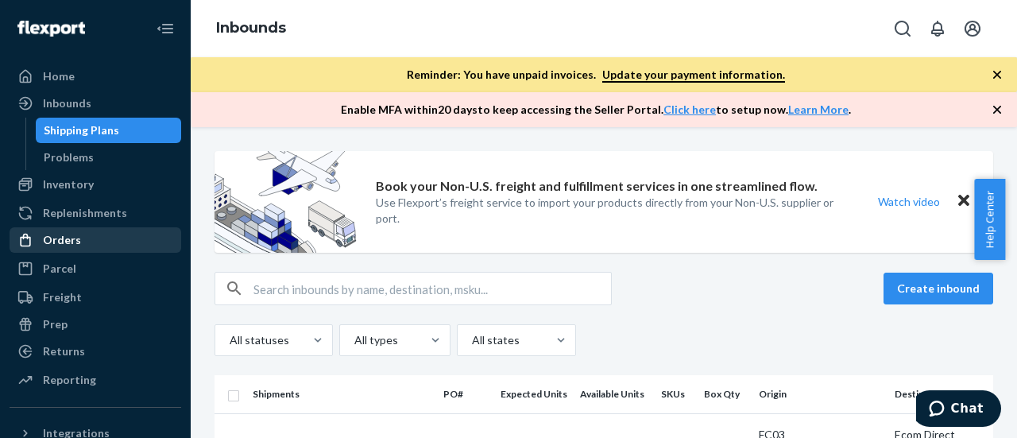
click at [62, 242] on div "Orders" at bounding box center [62, 240] width 38 height 16
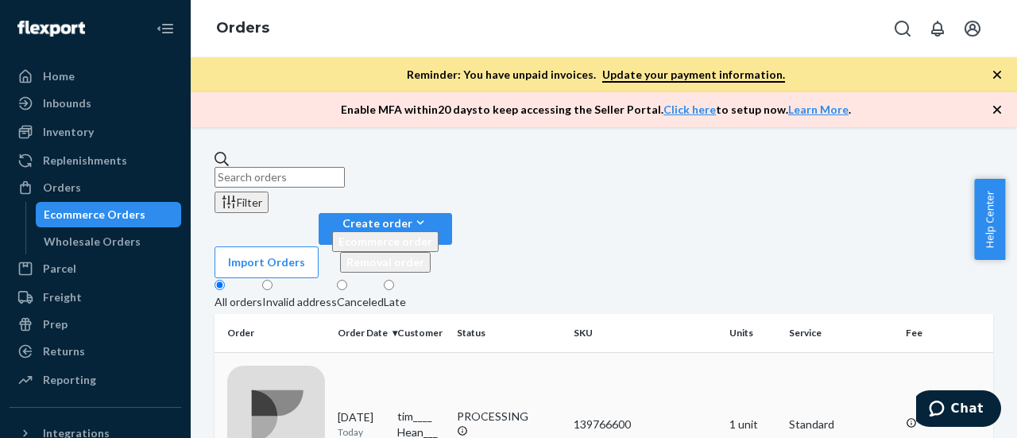
click at [300, 365] on div "1007990813" at bounding box center [276, 424] width 98 height 118
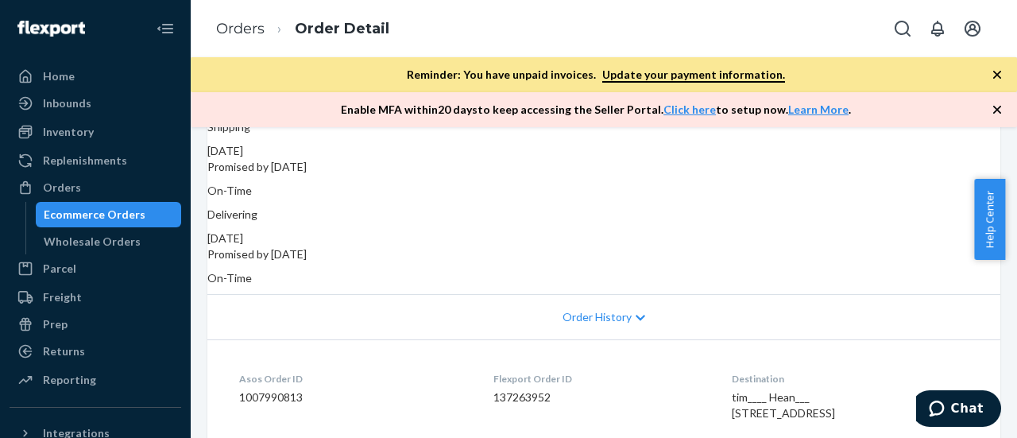
scroll to position [204, 0]
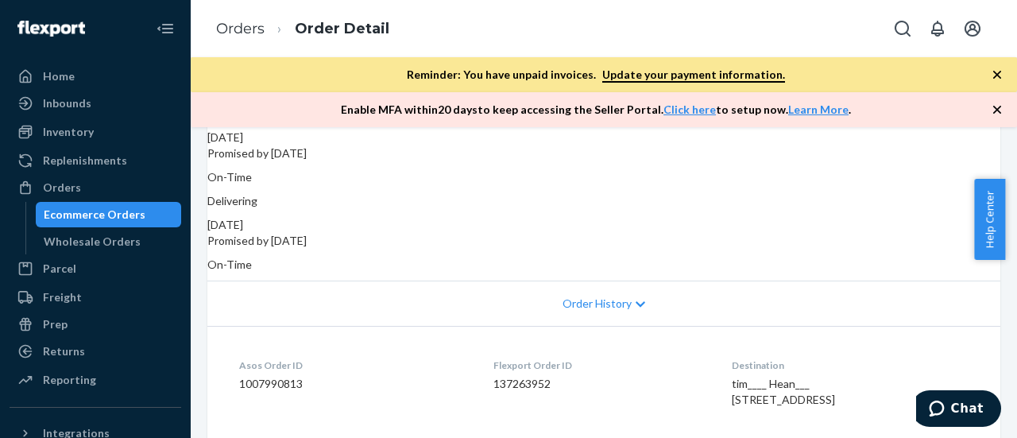
click at [608, 296] on span "Order History" at bounding box center [596, 304] width 69 height 16
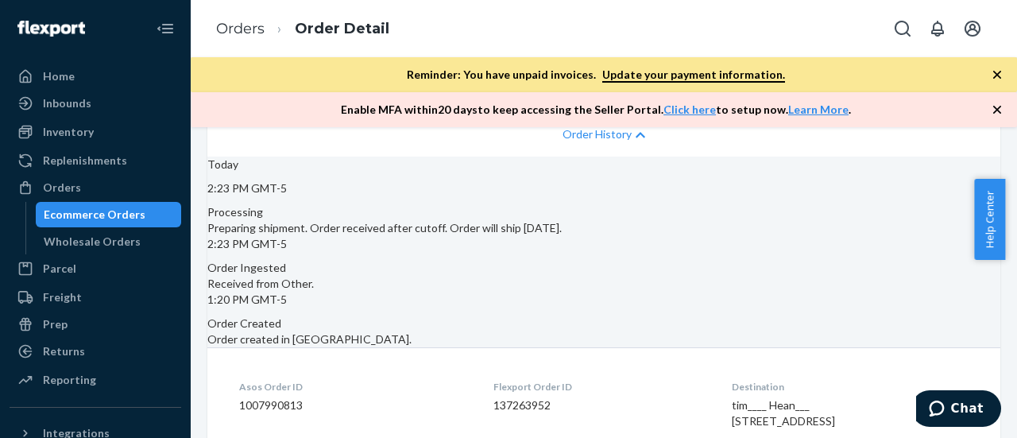
scroll to position [375, 0]
click at [59, 77] on div "Home" at bounding box center [59, 76] width 32 height 16
